Goal: Task Accomplishment & Management: Complete application form

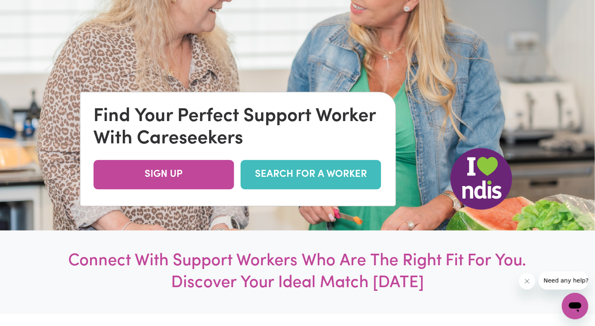
scroll to position [66, 0]
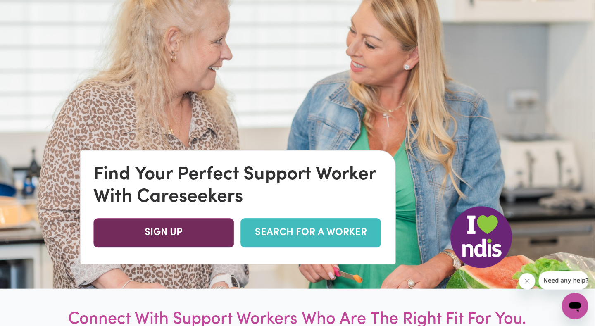
click at [188, 228] on link "SIGN UP" at bounding box center [164, 232] width 141 height 29
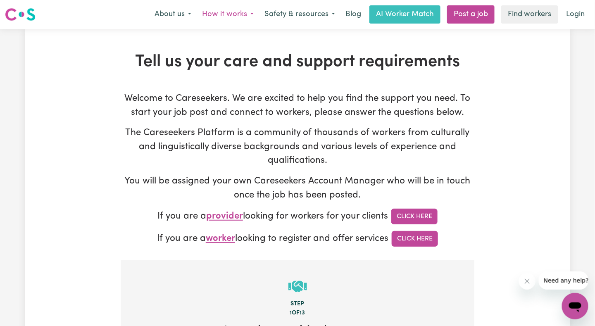
click at [244, 13] on button "How it works" at bounding box center [228, 14] width 62 height 17
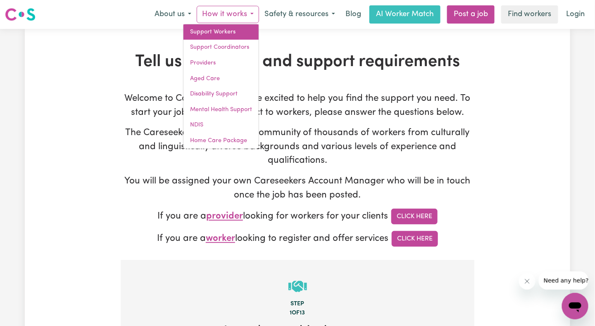
click at [224, 30] on link "Support Workers" at bounding box center [221, 32] width 75 height 16
